Goal: Task Accomplishment & Management: Use online tool/utility

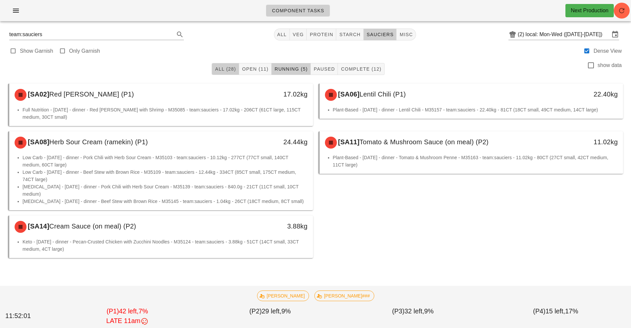
click at [220, 68] on span "All (28)" at bounding box center [225, 68] width 21 height 5
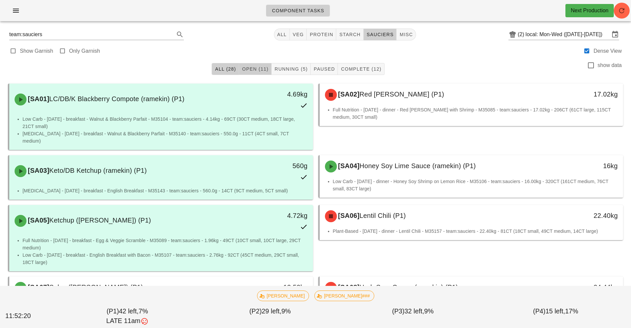
click at [261, 71] on span "Open (11)" at bounding box center [255, 68] width 27 height 5
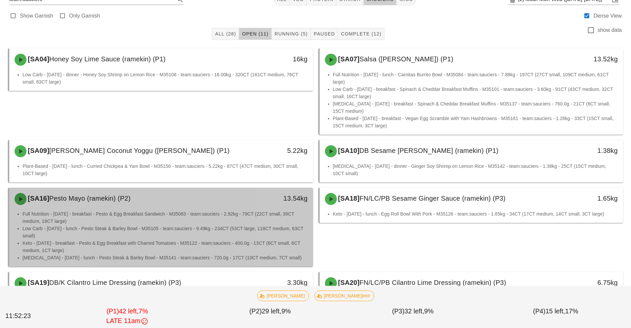
scroll to position [35, 0]
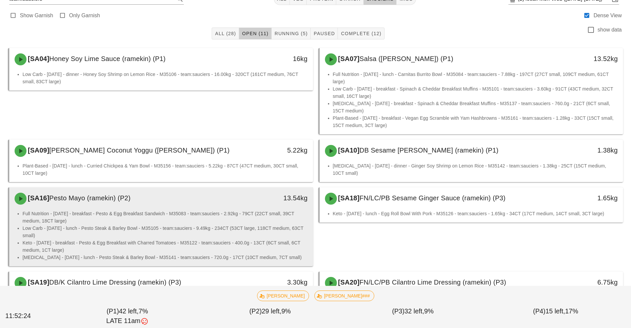
click at [239, 218] on li "Full Nutrition - [DATE] - breakfast - Pesto & Egg Breakfast Sandwich - M35083 -…" at bounding box center [165, 217] width 285 height 15
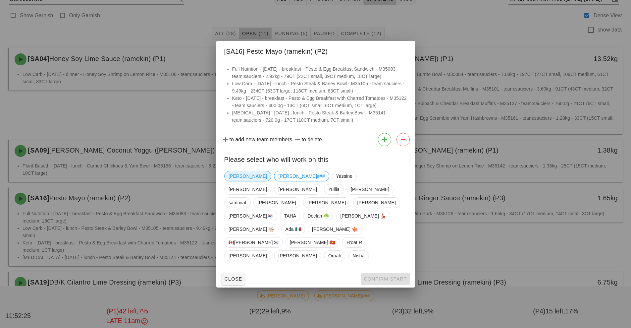
click at [240, 181] on span "[PERSON_NAME]" at bounding box center [248, 176] width 38 height 10
click at [387, 273] on button "Confirm Start" at bounding box center [385, 279] width 49 height 12
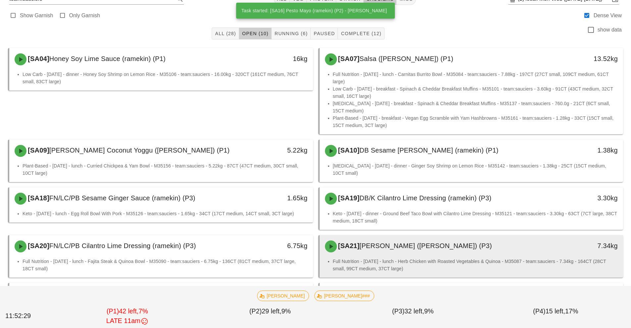
click at [455, 252] on div "[SA21] [PERSON_NAME] (ramekin) (P3)" at bounding box center [434, 246] width 226 height 20
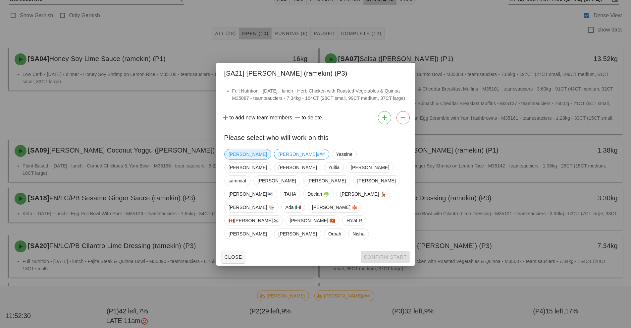
click at [236, 159] on span "[PERSON_NAME]" at bounding box center [248, 154] width 38 height 10
click at [388, 262] on div at bounding box center [315, 164] width 631 height 328
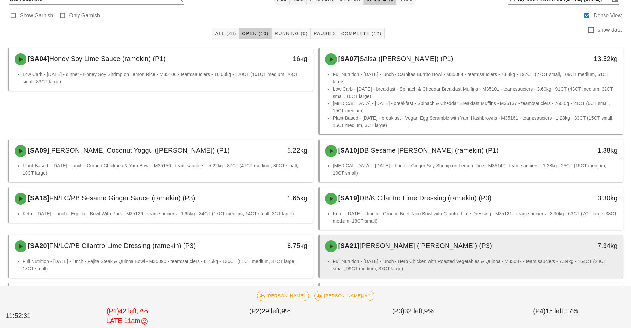
click at [389, 252] on div "[SA21] [PERSON_NAME] (ramekin) (P3)" at bounding box center [434, 246] width 226 height 20
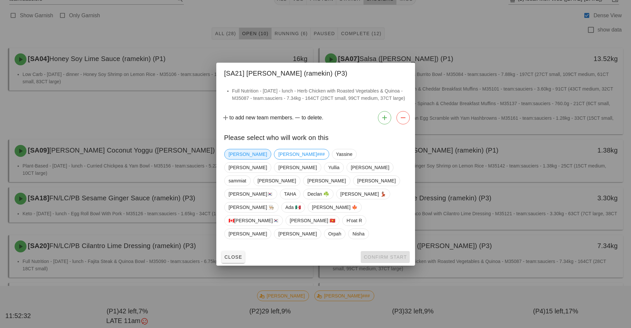
click at [242, 159] on span "[PERSON_NAME]" at bounding box center [248, 154] width 38 height 10
click at [374, 254] on span "Confirm Start" at bounding box center [385, 256] width 43 height 5
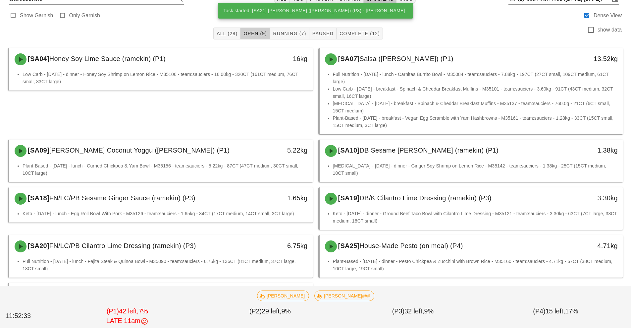
scroll to position [81, 0]
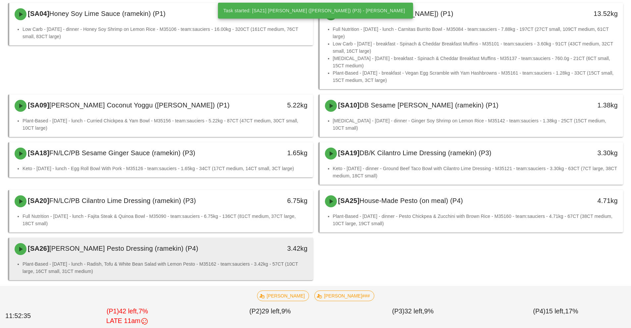
click at [286, 257] on div "3.42kg" at bounding box center [273, 249] width 75 height 20
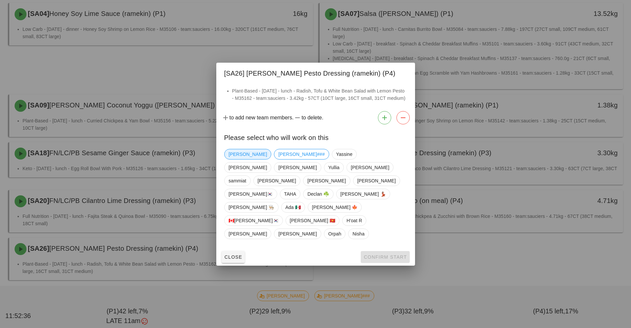
click at [239, 159] on span "[PERSON_NAME]" at bounding box center [248, 154] width 38 height 10
click at [378, 254] on span "Confirm Start" at bounding box center [385, 256] width 43 height 5
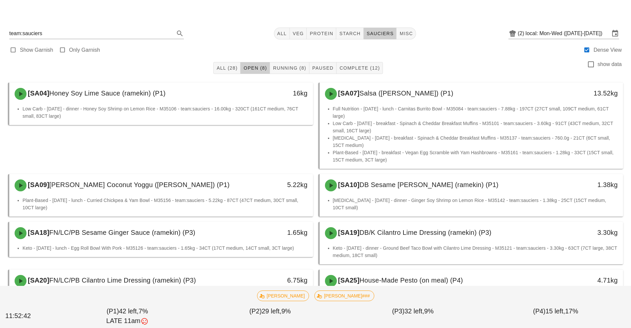
scroll to position [33, 0]
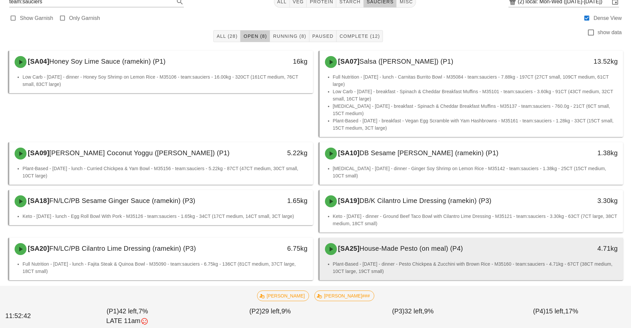
click at [444, 255] on div "[SA25] House-Made Pesto (on meal) (P4)" at bounding box center [434, 249] width 226 height 20
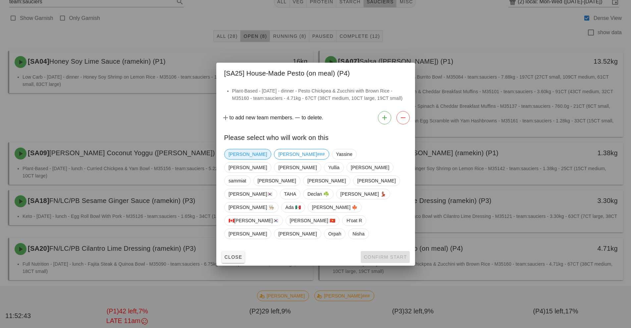
click at [244, 159] on span "[PERSON_NAME]" at bounding box center [248, 154] width 38 height 10
click at [382, 251] on button "Confirm Start" at bounding box center [385, 257] width 49 height 12
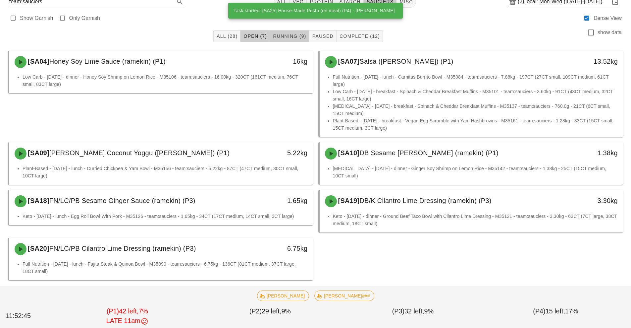
click at [284, 37] on span "Running (9)" at bounding box center [289, 35] width 33 height 5
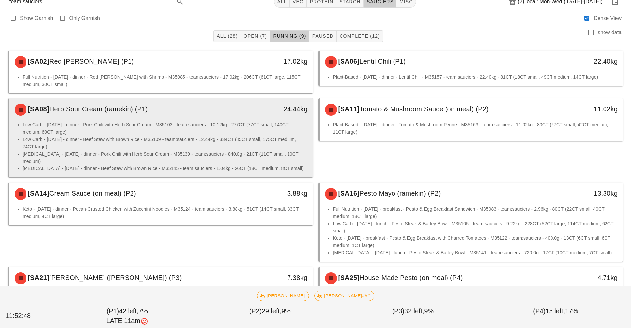
click at [274, 135] on li "Low Carb - [DATE] - dinner - Pork Chili with Herb Sour Cream - M35103 - team:sa…" at bounding box center [165, 128] width 285 height 15
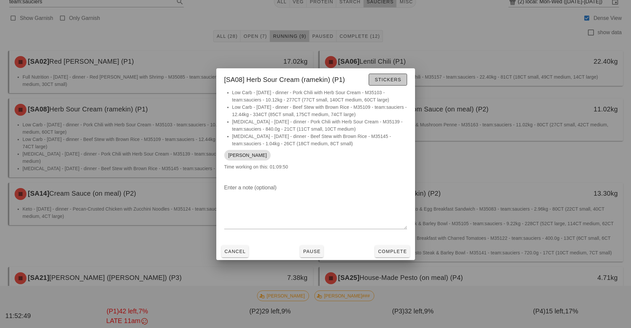
click at [390, 83] on button "Stickers" at bounding box center [388, 80] width 38 height 12
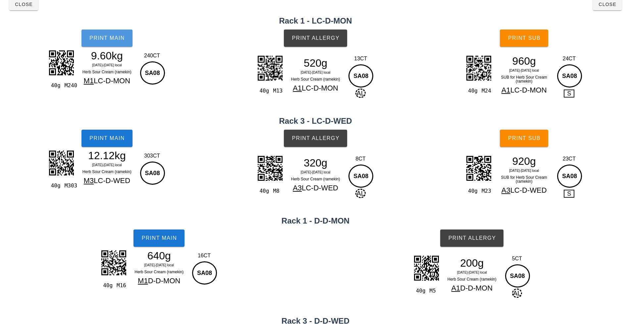
click at [125, 43] on button "Print Main" at bounding box center [107, 37] width 51 height 17
click at [90, 141] on span "Print Main" at bounding box center [107, 138] width 36 height 6
click at [155, 237] on span "Print Main" at bounding box center [159, 238] width 36 height 6
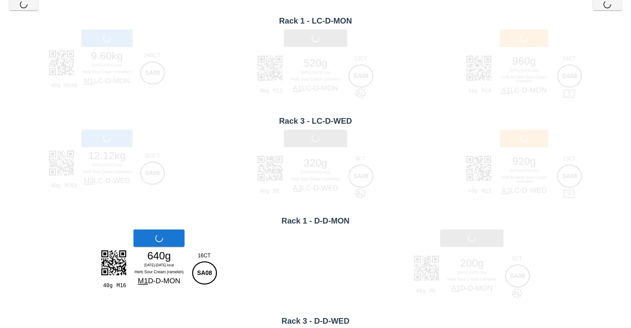
scroll to position [112, 0]
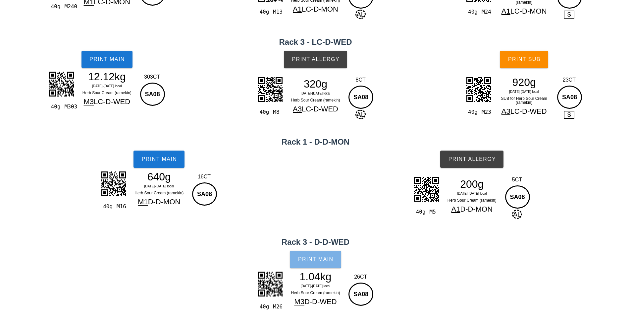
click at [315, 266] on button "Print Main" at bounding box center [315, 259] width 51 height 17
click at [466, 163] on button "Print Allergy" at bounding box center [471, 158] width 63 height 17
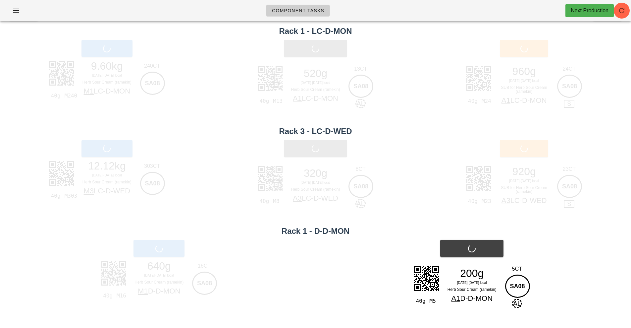
scroll to position [23, 0]
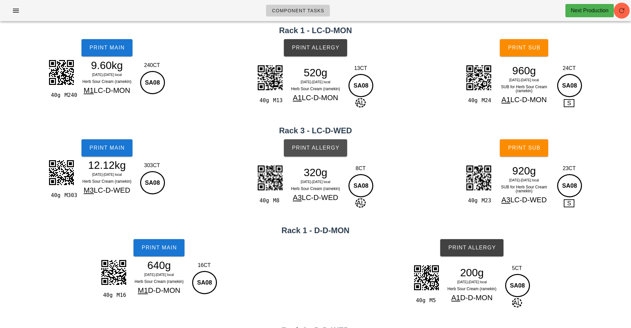
click at [303, 146] on span "Print Allergy" at bounding box center [316, 148] width 48 height 6
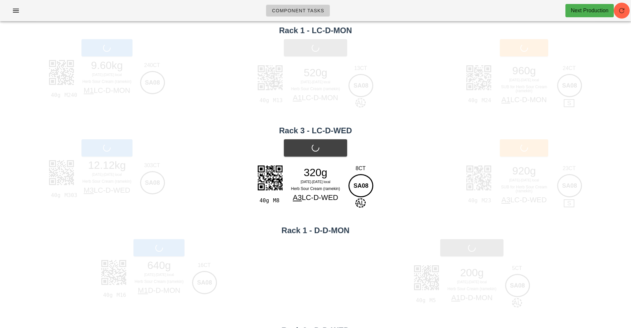
scroll to position [0, 0]
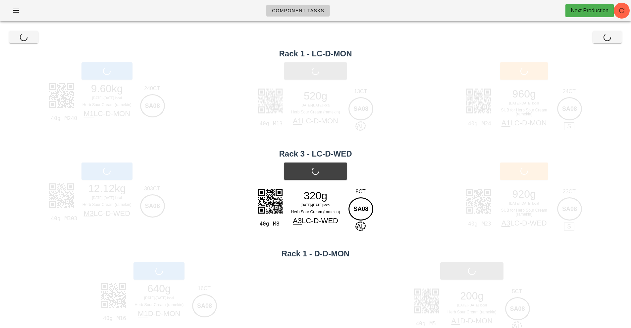
click at [312, 72] on div "Print Allergy" at bounding box center [316, 70] width 214 height 25
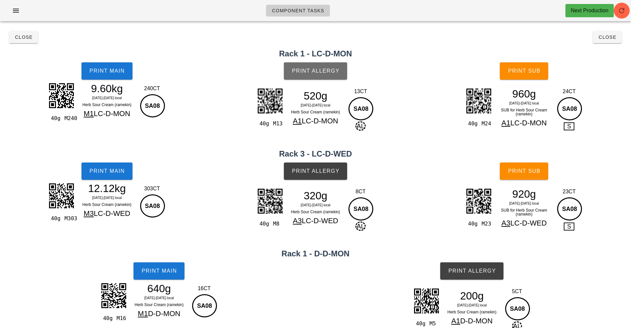
click at [307, 69] on span "Print Allergy" at bounding box center [316, 71] width 48 height 6
click at [526, 68] on span "Print Sub" at bounding box center [524, 71] width 33 height 6
click at [521, 173] on span "Print Sub" at bounding box center [524, 171] width 33 height 6
click at [606, 38] on span "Close" at bounding box center [608, 36] width 18 height 5
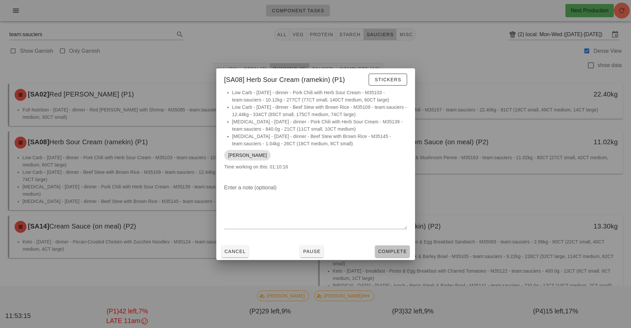
click at [389, 251] on span "Complete" at bounding box center [392, 251] width 29 height 5
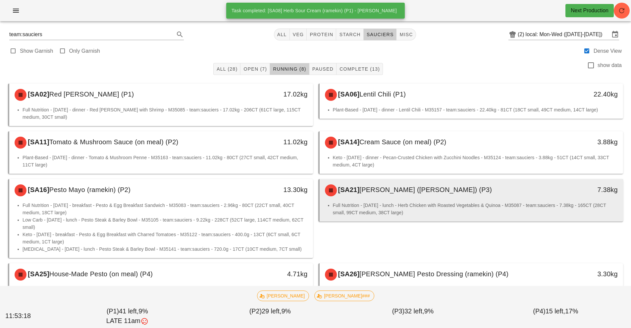
click at [402, 200] on div "[SA21] [PERSON_NAME] ([PERSON_NAME]) (P3) 7.38kg" at bounding box center [472, 190] width 304 height 23
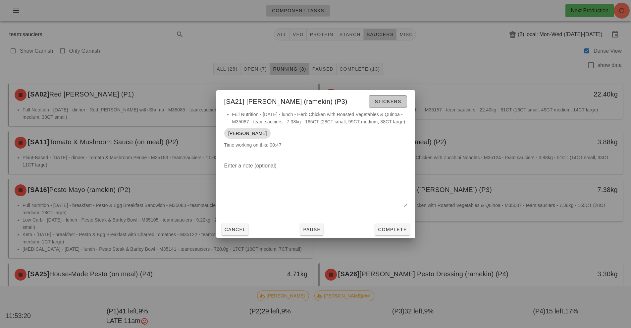
click at [401, 99] on span "Stickers" at bounding box center [388, 101] width 27 height 5
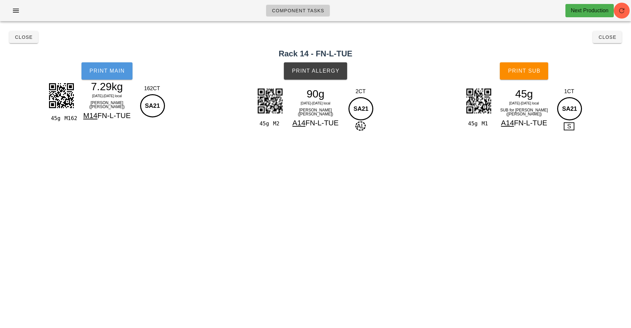
click at [116, 69] on span "Print Main" at bounding box center [107, 71] width 36 height 6
click at [307, 77] on button "Print Allergy" at bounding box center [315, 70] width 63 height 17
click at [533, 67] on button "Print Sub" at bounding box center [524, 70] width 48 height 17
click at [607, 42] on button "Close" at bounding box center [607, 37] width 29 height 12
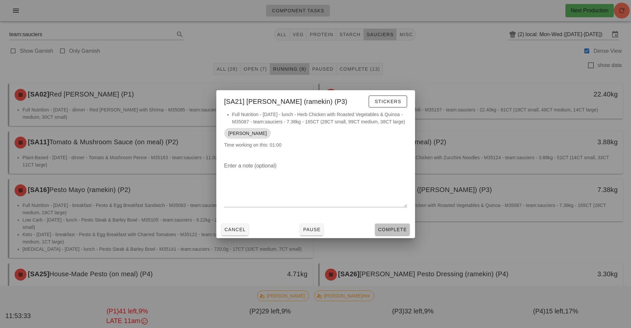
click at [399, 224] on button "Complete" at bounding box center [392, 229] width 34 height 12
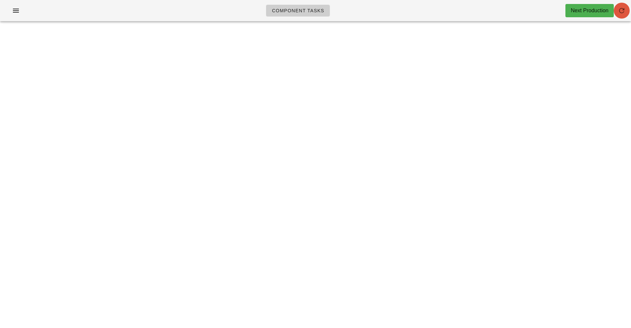
click at [622, 14] on icon "button" at bounding box center [622, 11] width 8 height 8
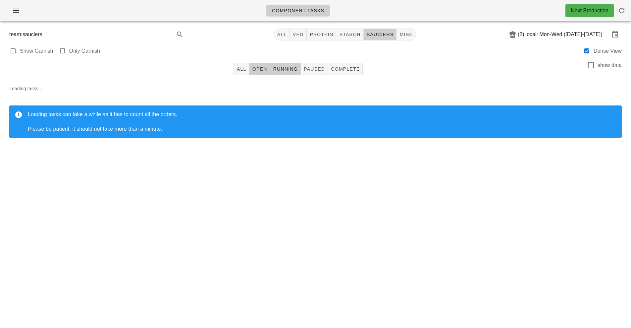
click at [261, 73] on button "Open" at bounding box center [260, 69] width 21 height 12
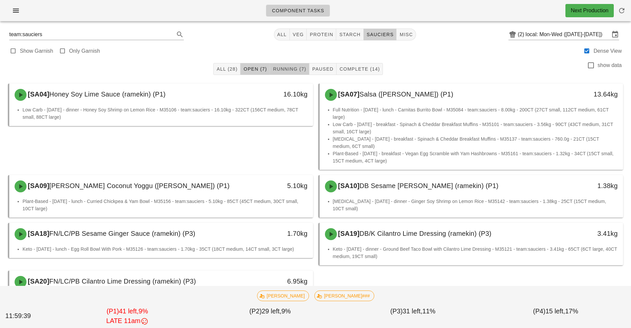
click at [289, 69] on span "Running (7)" at bounding box center [289, 68] width 33 height 5
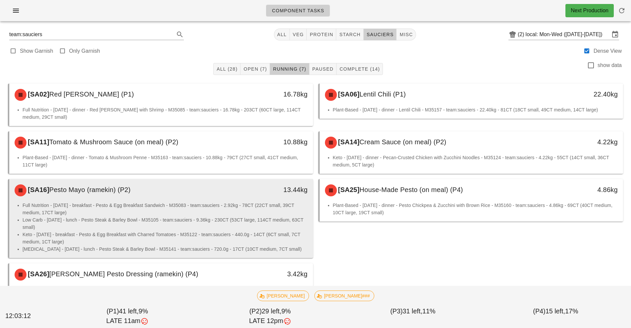
click at [266, 231] on li "Keto - Tuesday - breakfast - Pesto & Egg Breakfast with Charred Tomatoes - M351…" at bounding box center [165, 238] width 285 height 15
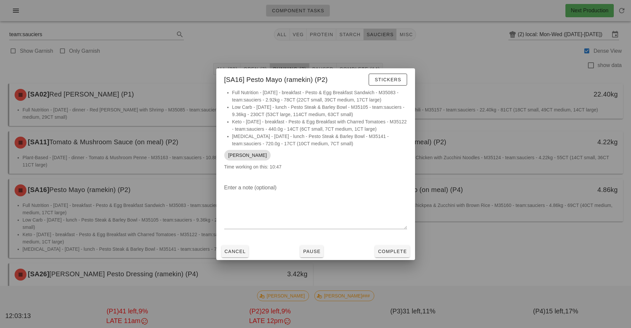
click at [393, 93] on li "Full Nutrition - Monday - breakfast - Pesto & Egg Breakfast Sandwich - M35083 -…" at bounding box center [319, 96] width 175 height 15
click at [391, 79] on span "Stickers" at bounding box center [388, 79] width 27 height 5
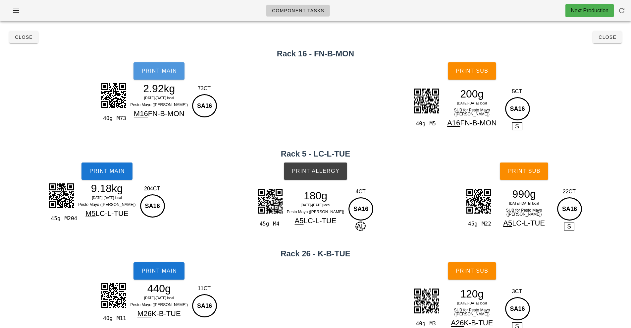
click at [153, 67] on button "Print Main" at bounding box center [159, 70] width 51 height 17
click at [114, 172] on span "Print Main" at bounding box center [107, 171] width 36 height 6
click at [167, 274] on span "Print Main" at bounding box center [159, 271] width 36 height 6
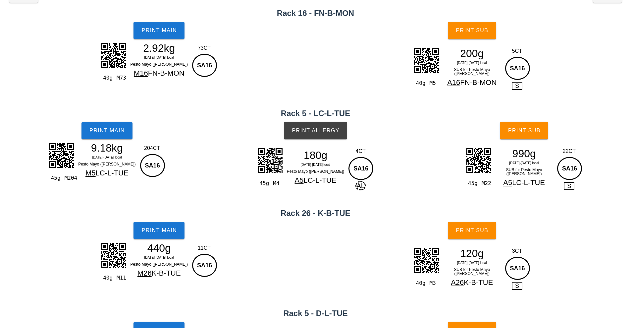
scroll to position [117, 0]
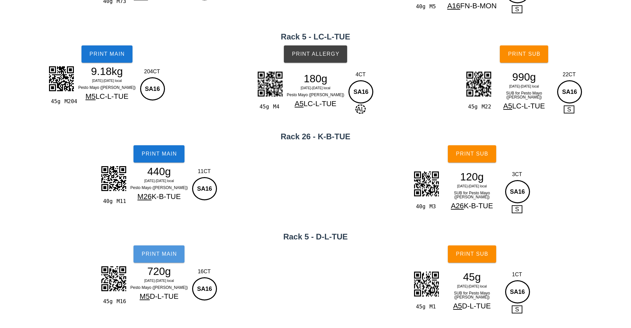
click at [174, 251] on span "Print Main" at bounding box center [159, 254] width 36 height 6
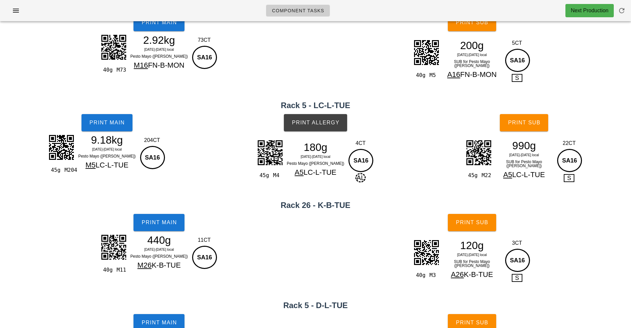
scroll to position [0, 0]
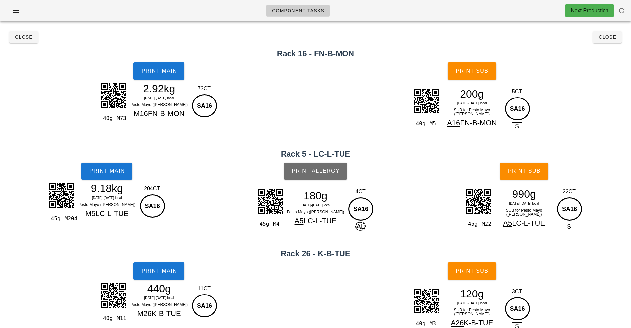
click at [323, 167] on button "Print Allergy" at bounding box center [315, 170] width 63 height 17
click at [478, 78] on button "Print Sub" at bounding box center [472, 70] width 48 height 17
click at [534, 166] on button "Print Sub" at bounding box center [524, 170] width 48 height 17
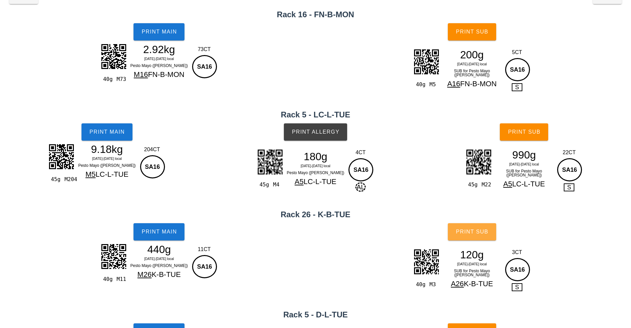
click at [488, 233] on span "Print Sub" at bounding box center [472, 232] width 33 height 6
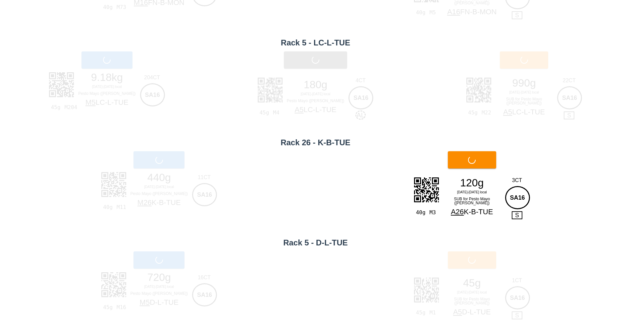
scroll to position [115, 0]
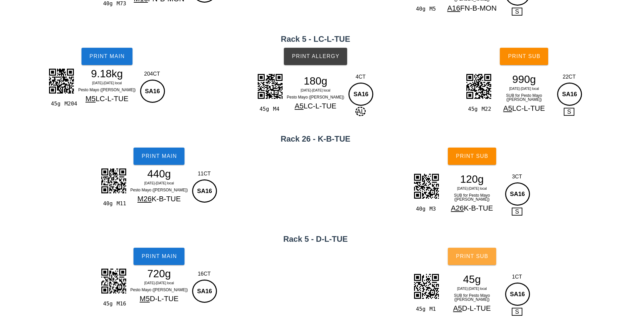
click at [488, 254] on span "Print Sub" at bounding box center [472, 256] width 33 height 6
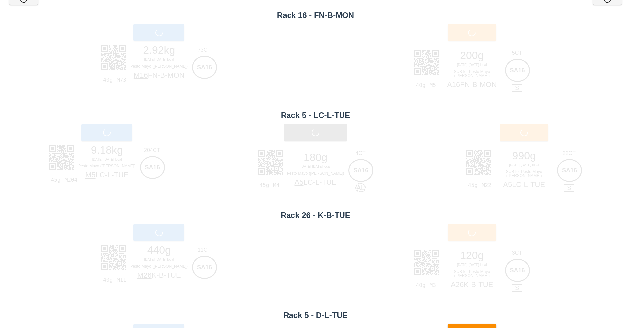
scroll to position [0, 0]
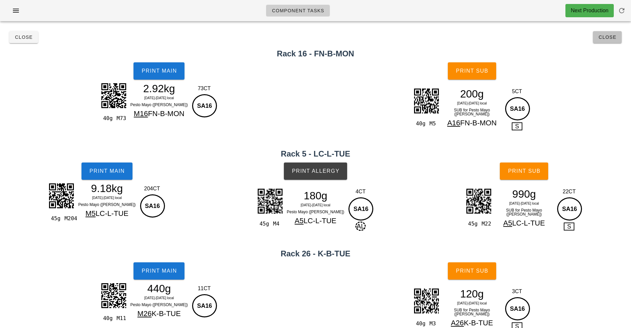
click at [606, 41] on button "Close" at bounding box center [607, 37] width 29 height 12
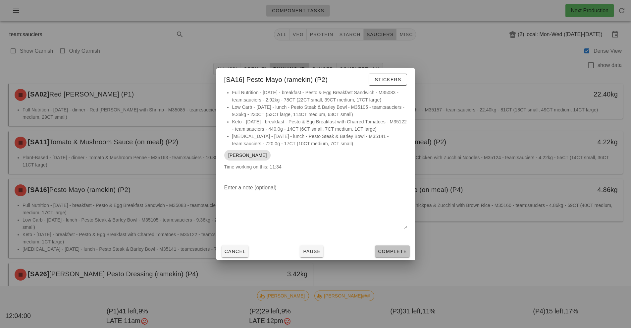
click at [390, 252] on span "Complete" at bounding box center [392, 251] width 29 height 5
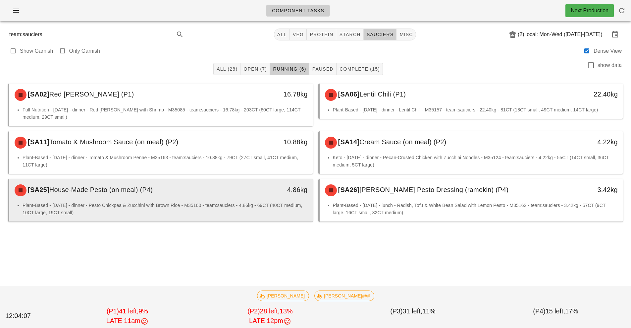
click at [230, 191] on div "[SA25] House-Made Pesto (on meal) (P4)" at bounding box center [124, 190] width 226 height 20
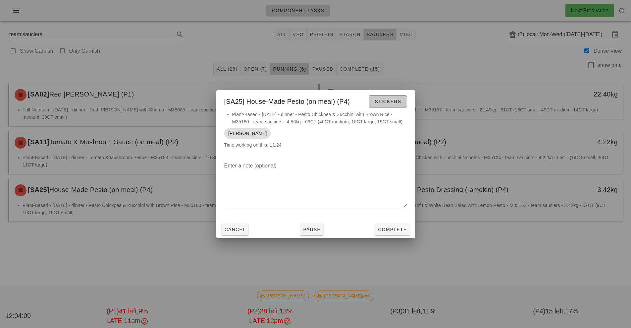
click at [393, 105] on button "Stickers" at bounding box center [388, 101] width 38 height 12
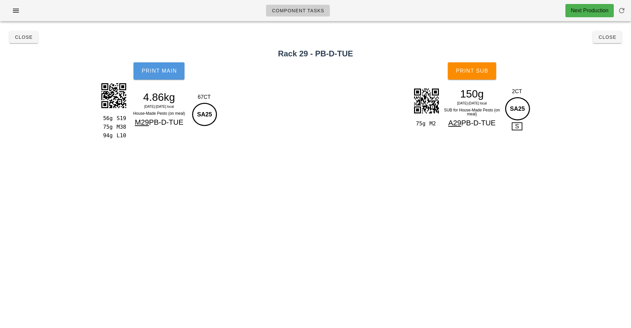
click at [167, 71] on span "Print Main" at bounding box center [159, 71] width 36 height 6
click at [478, 74] on button "Print Sub" at bounding box center [472, 70] width 48 height 17
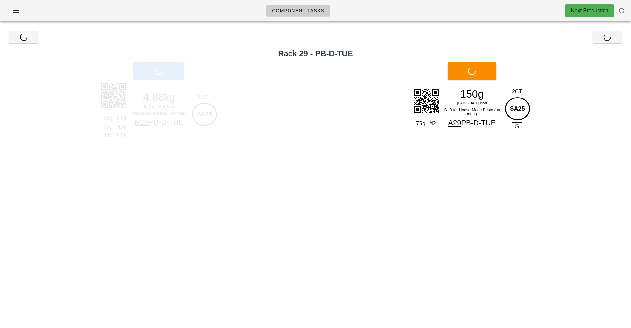
click at [611, 41] on div "Close Close" at bounding box center [315, 37] width 623 height 21
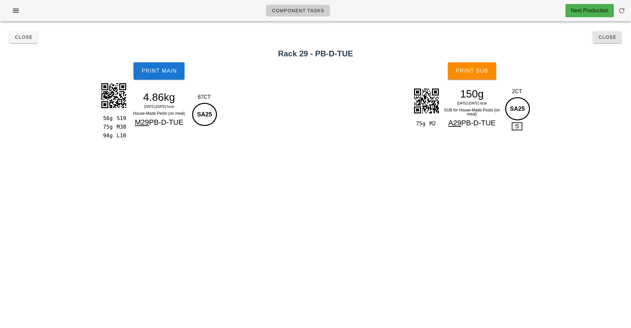
click at [606, 37] on span "Close" at bounding box center [608, 36] width 18 height 5
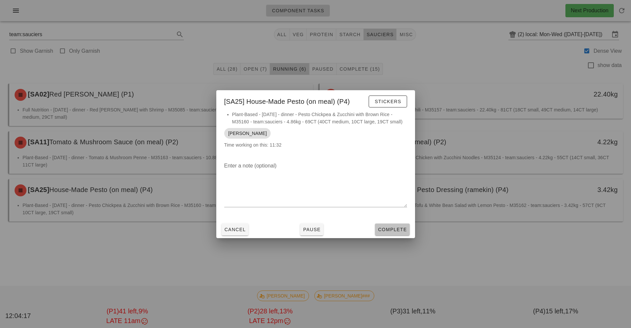
click at [399, 231] on span "Complete" at bounding box center [392, 229] width 29 height 5
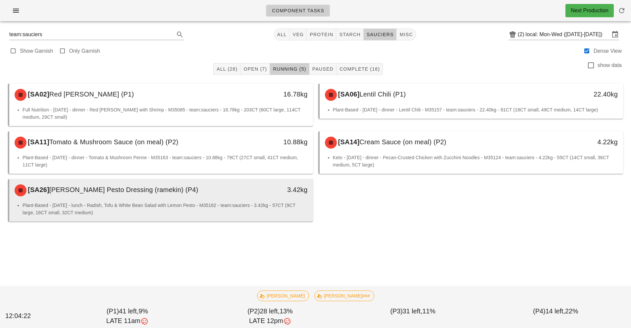
click at [287, 197] on div "3.42kg" at bounding box center [273, 190] width 75 height 20
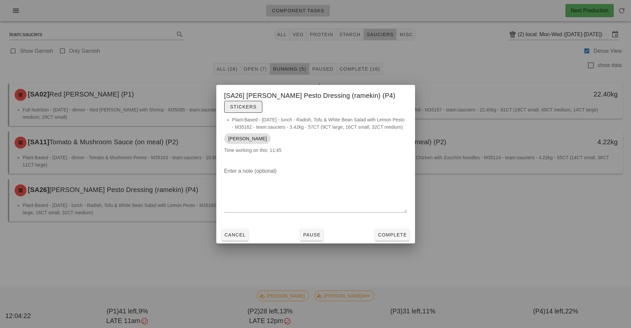
click at [238, 104] on span "Stickers" at bounding box center [243, 106] width 27 height 5
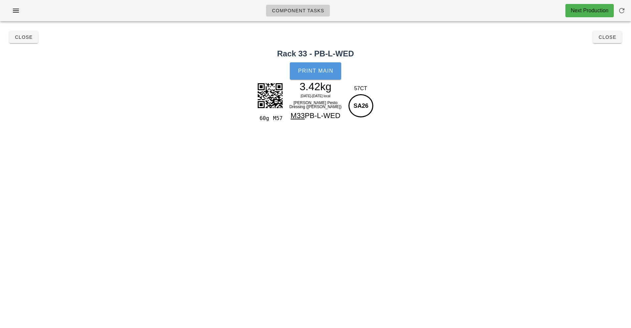
click at [327, 72] on span "Print Main" at bounding box center [316, 71] width 36 height 6
click at [611, 37] on span "Close" at bounding box center [608, 36] width 18 height 5
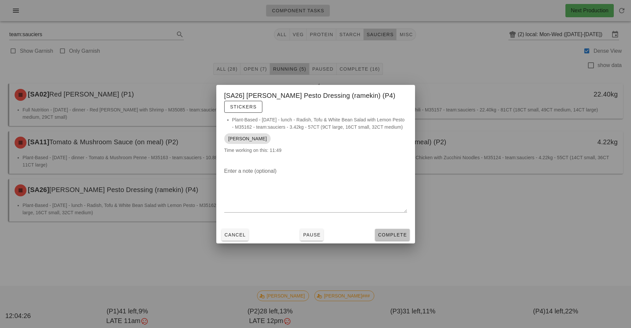
click at [398, 237] on span "Complete" at bounding box center [392, 234] width 29 height 5
